Goal: Participate in discussion: Engage in conversation with other users on a specific topic

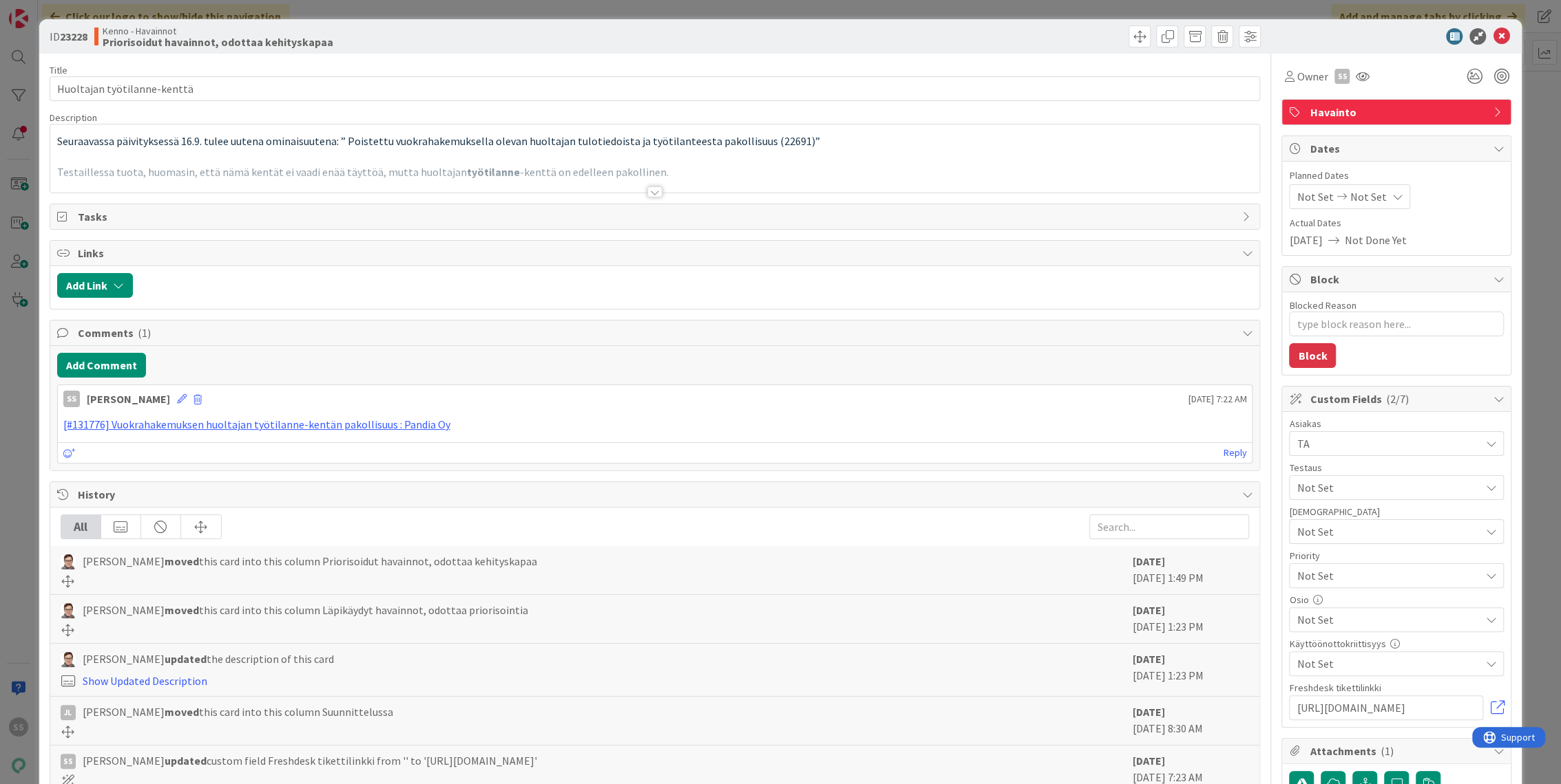
click at [648, 188] on div at bounding box center [654, 191] width 15 height 11
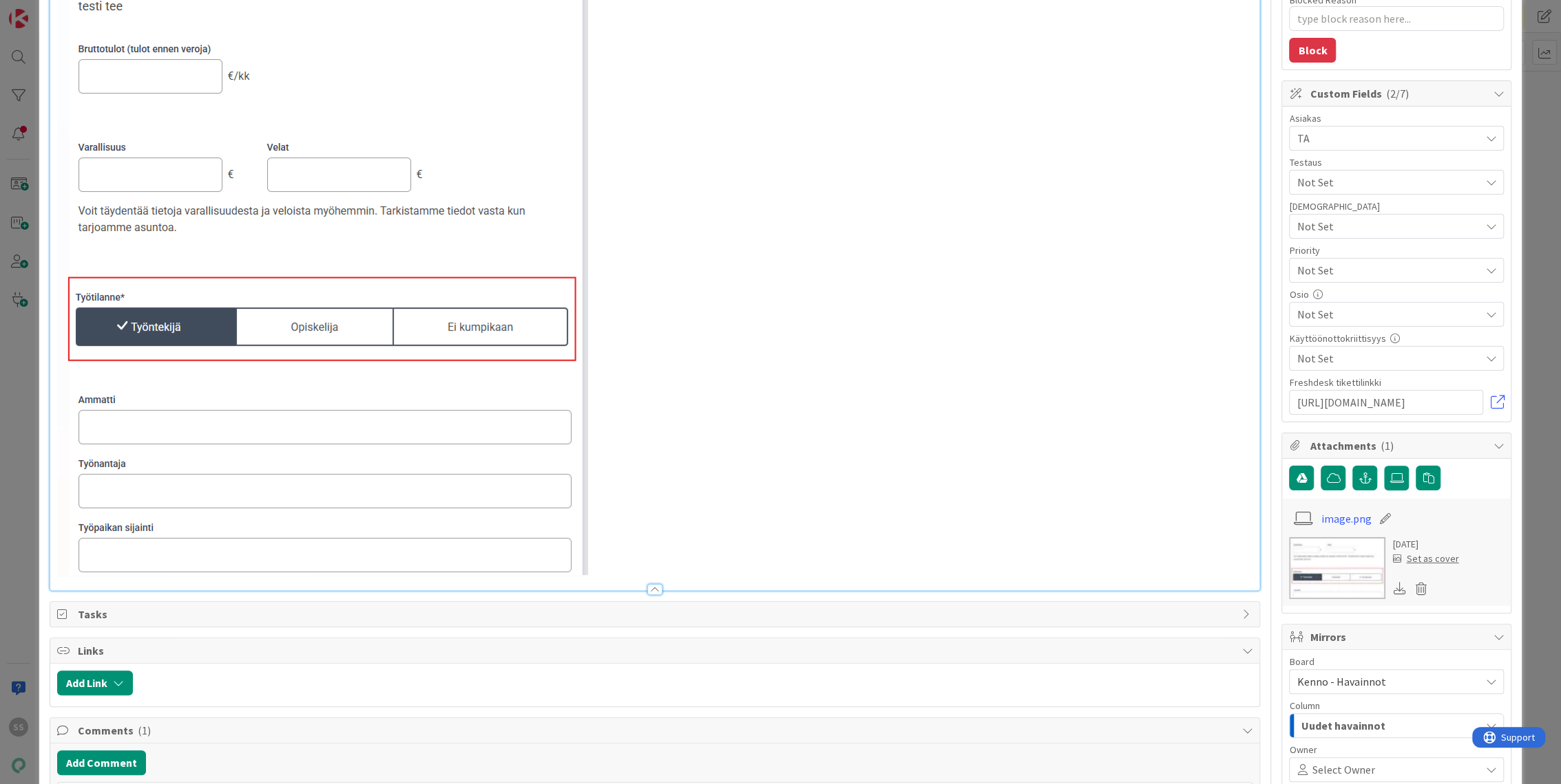
scroll to position [611, 0]
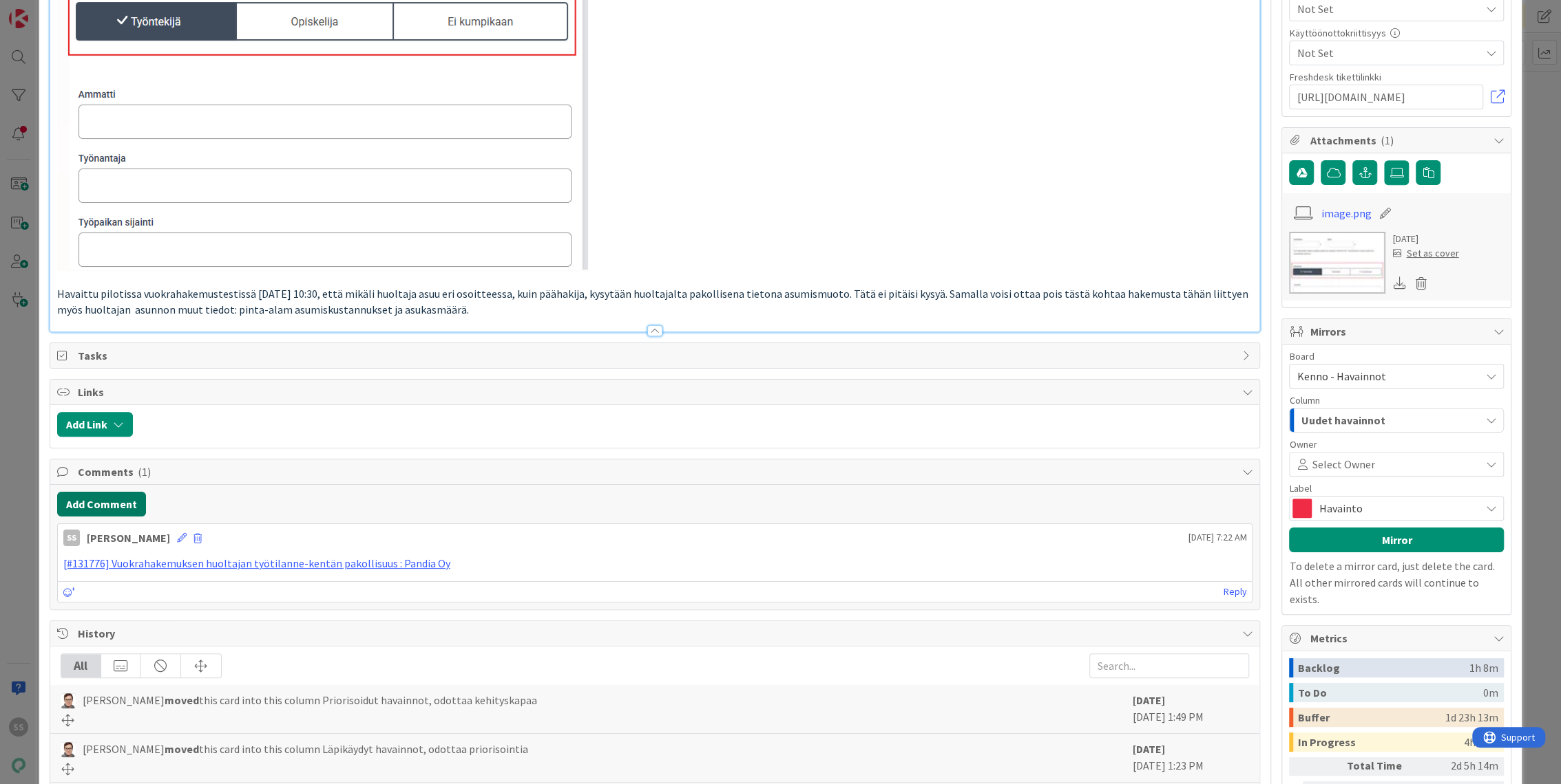
click at [108, 500] on button "Add Comment" at bounding box center [101, 504] width 89 height 25
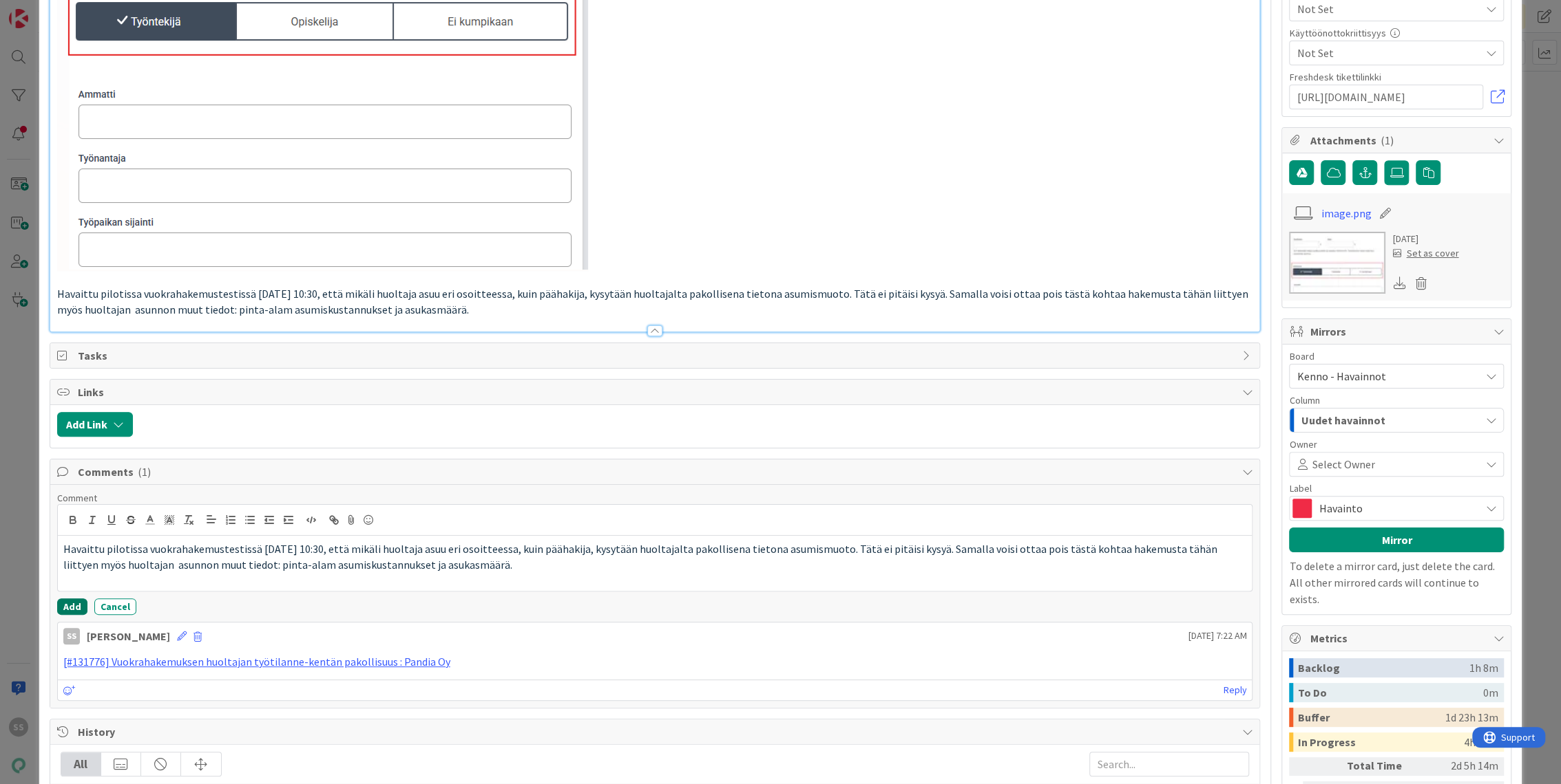
click at [73, 609] on button "Add" at bounding box center [72, 607] width 30 height 17
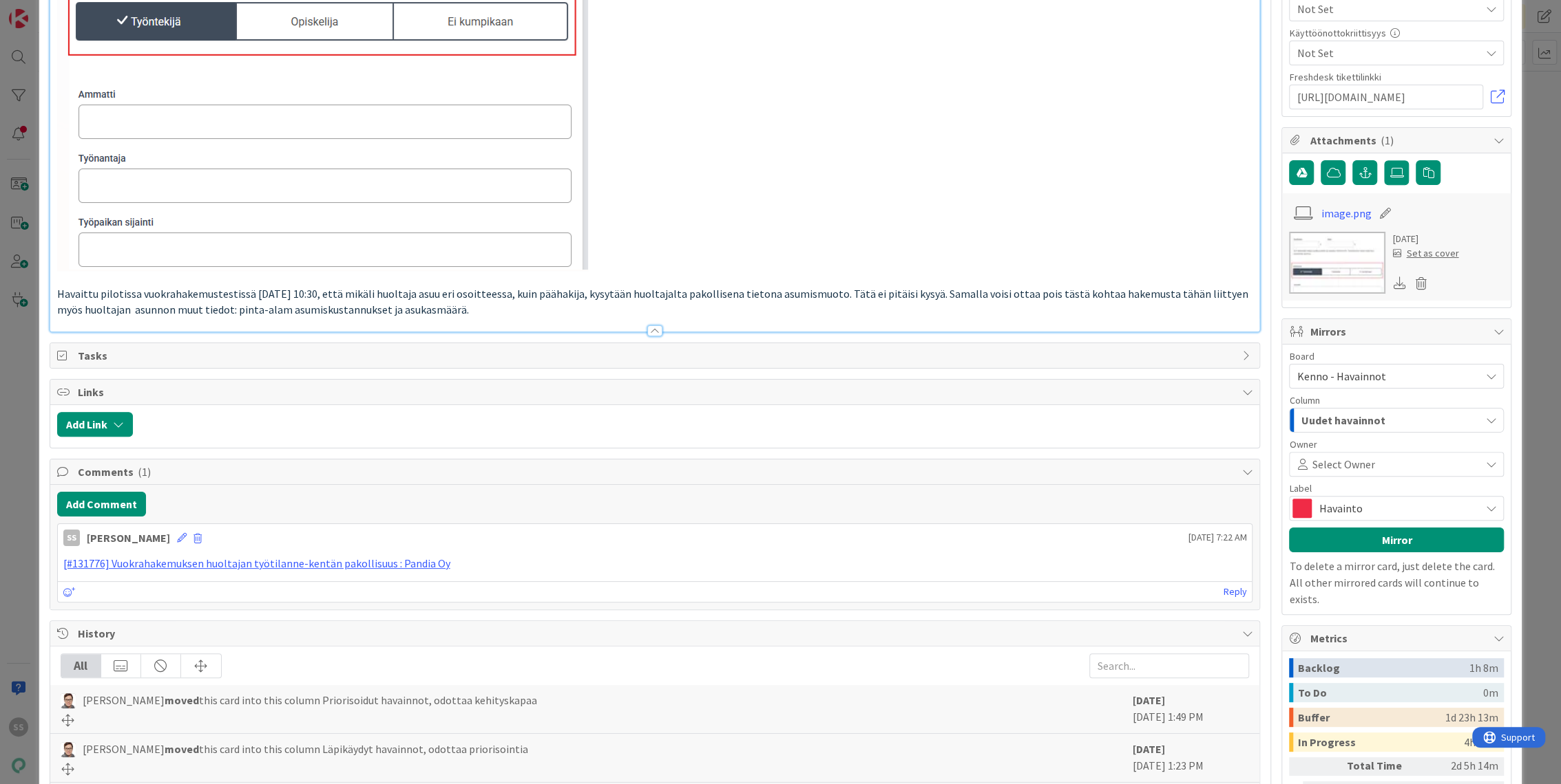
type textarea "x"
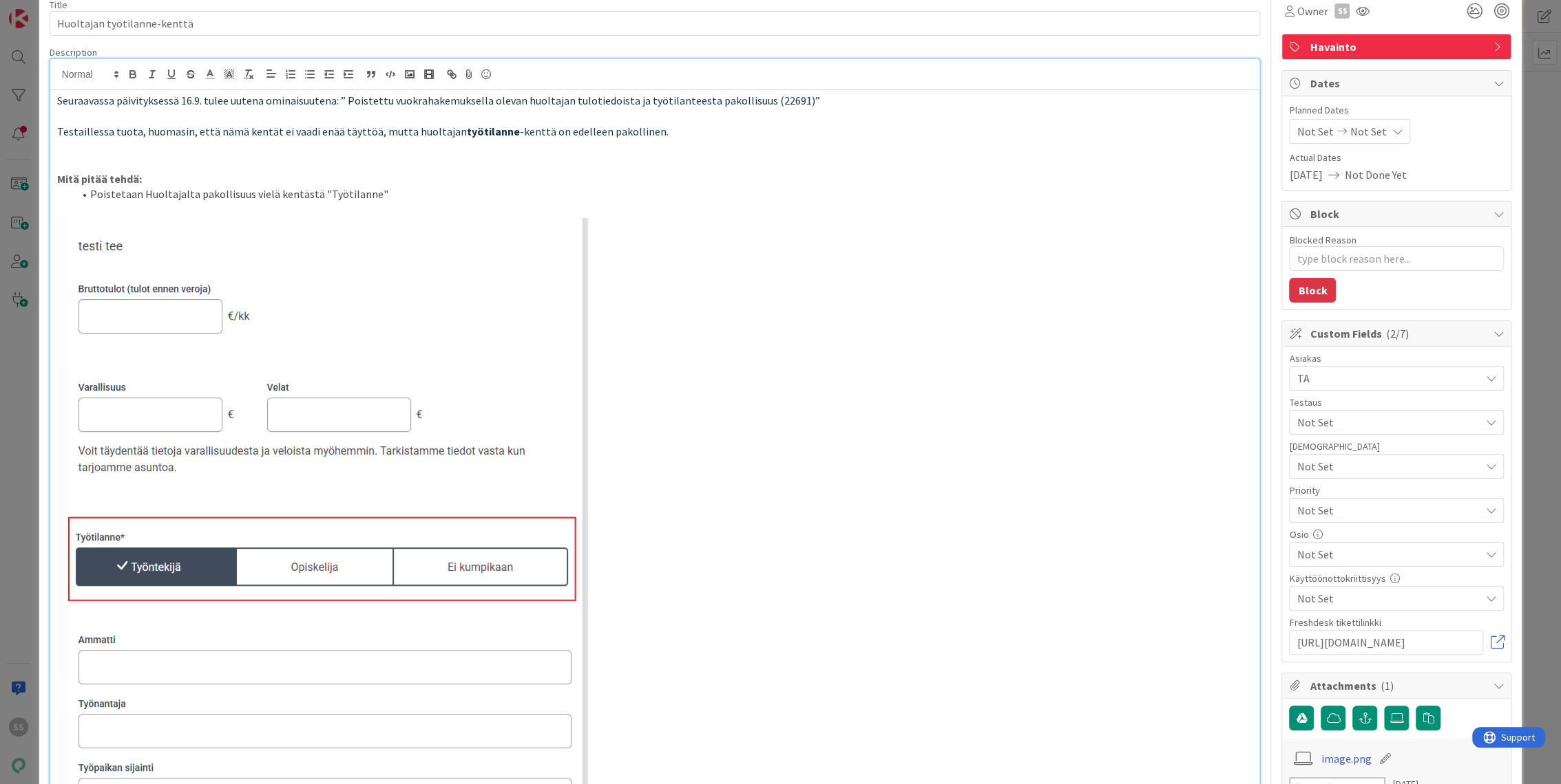
scroll to position [0, 0]
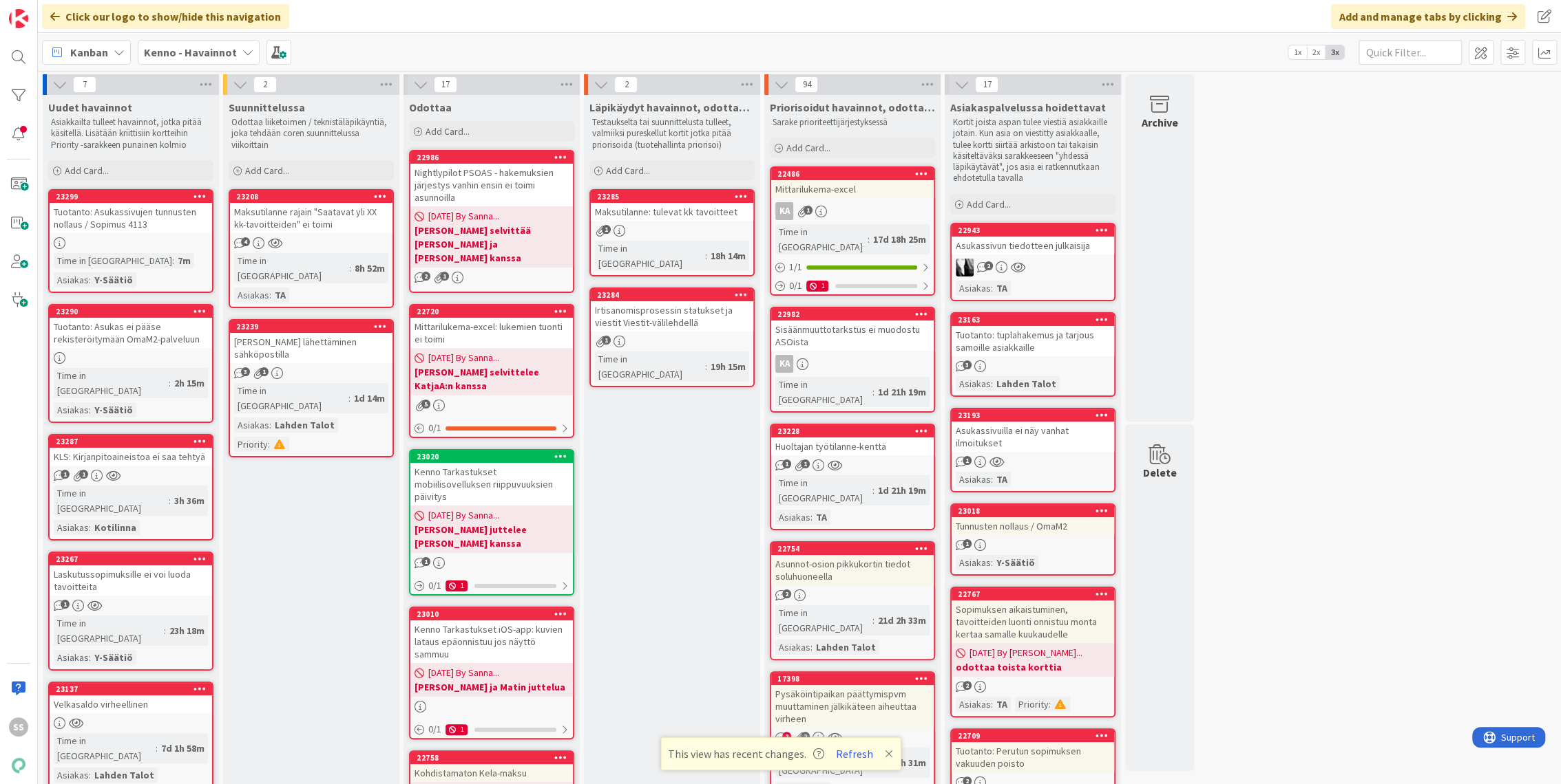
click at [885, 757] on icon at bounding box center [889, 754] width 8 height 11
